Goal: Check status: Check status

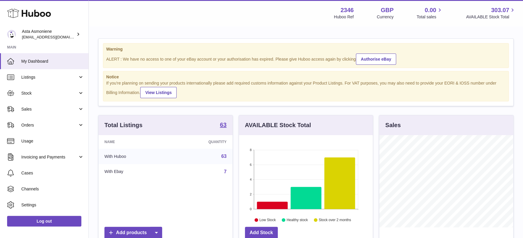
scroll to position [92, 134]
click at [40, 109] on span "Sales" at bounding box center [49, 110] width 57 height 6
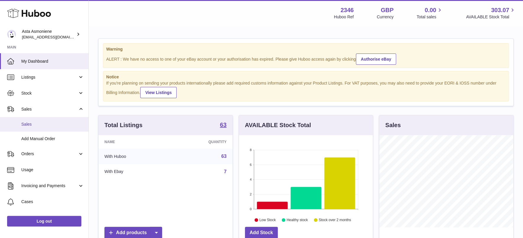
click at [44, 125] on span "Sales" at bounding box center [52, 125] width 63 height 6
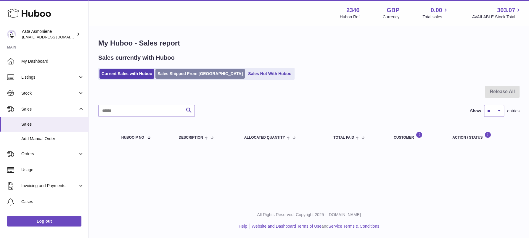
click at [195, 71] on link "Sales Shipped From [GEOGRAPHIC_DATA]" at bounding box center [199, 74] width 89 height 10
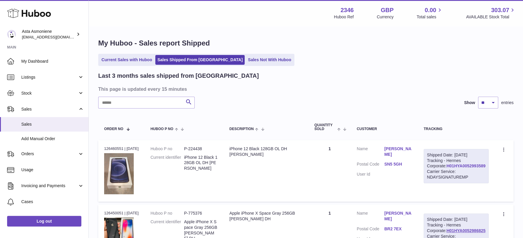
click at [447, 168] on link "H01HYA0052993589" at bounding box center [466, 166] width 39 height 5
